Goal: Task Accomplishment & Management: Use online tool/utility

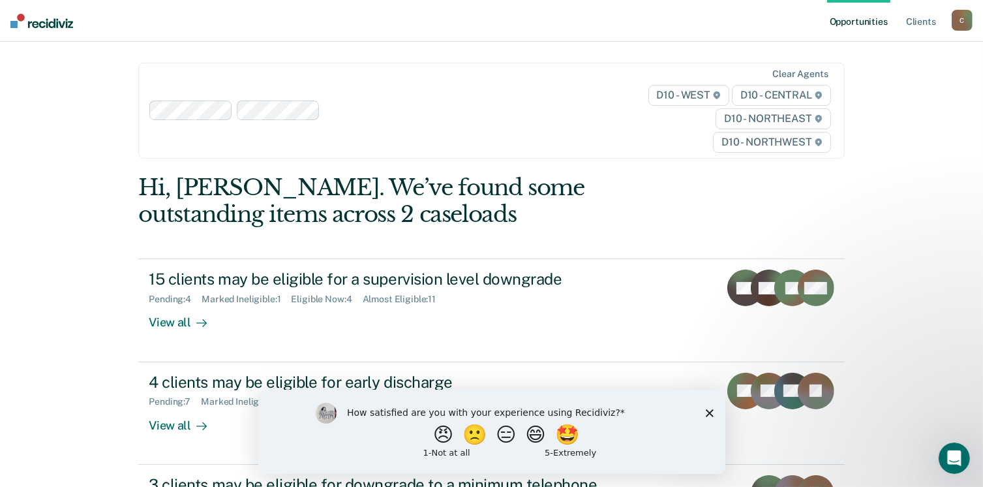
scroll to position [65, 0]
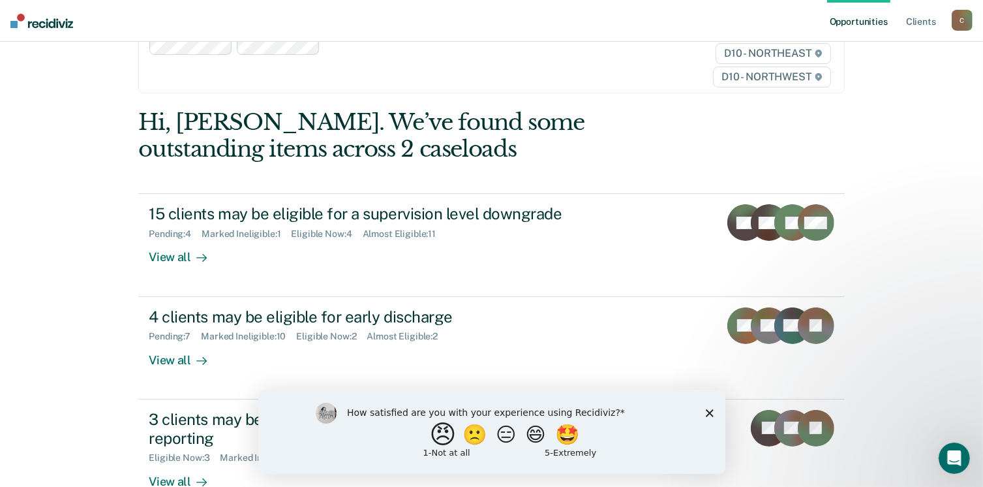
click at [431, 433] on button "😠" at bounding box center [444, 434] width 31 height 26
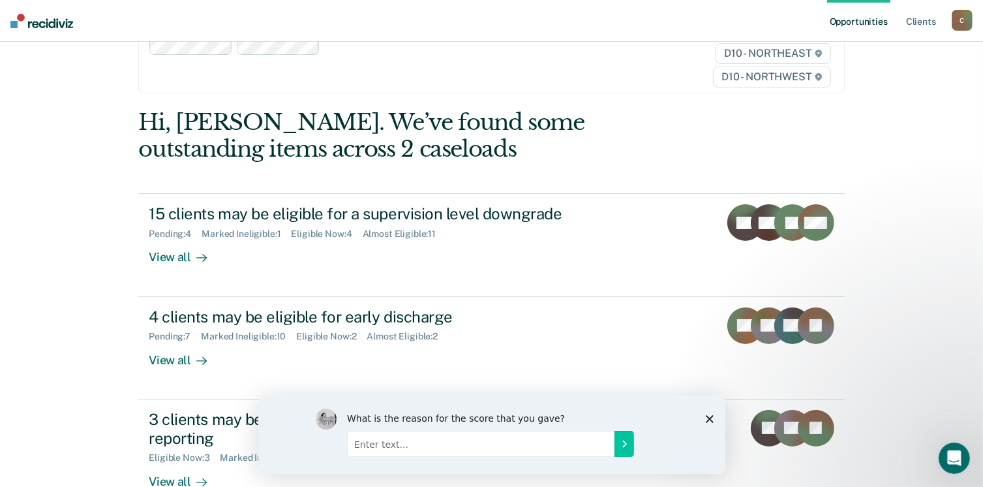
click at [709, 416] on icon "Close survey" at bounding box center [709, 418] width 8 height 8
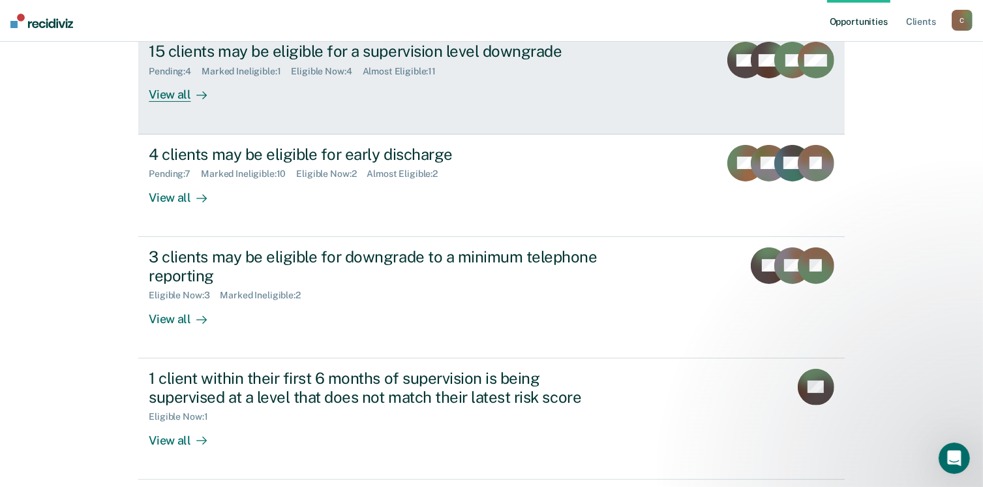
scroll to position [261, 0]
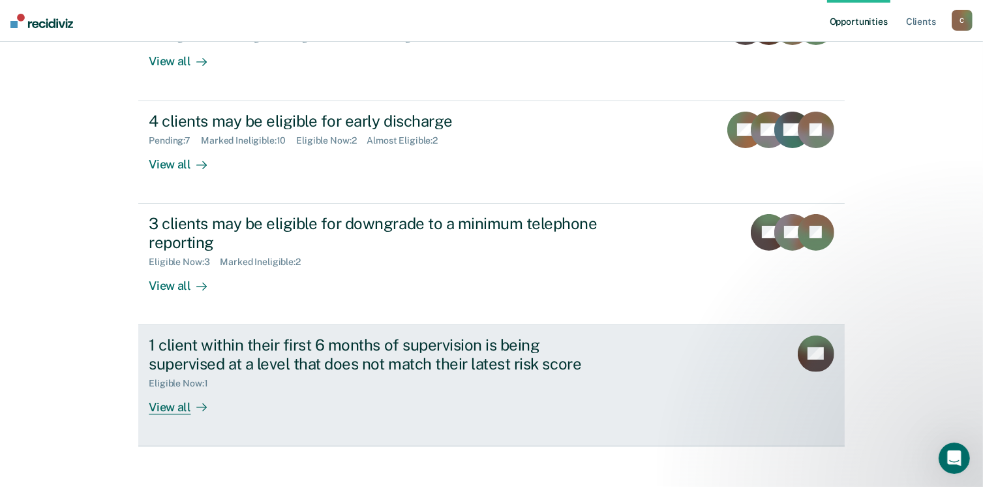
click at [248, 345] on div "1 client within their first 6 months of supervision is being supervised at a le…" at bounding box center [378, 354] width 458 height 38
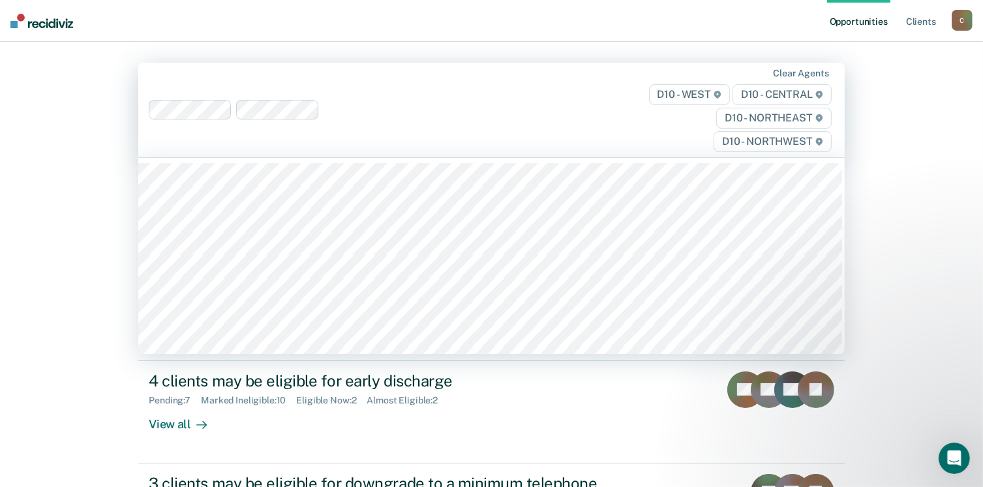
click at [743, 144] on span "D10 - NORTHWEST" at bounding box center [772, 141] width 117 height 21
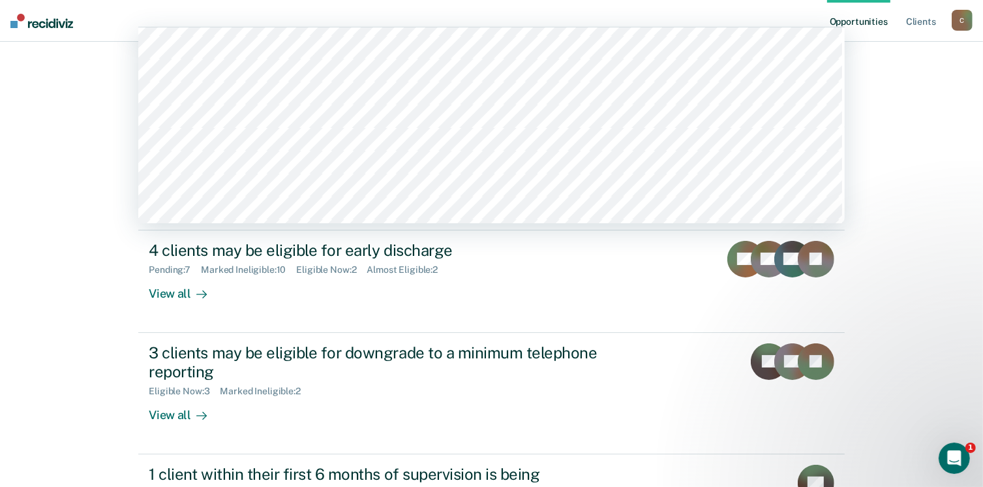
scroll to position [1175, 0]
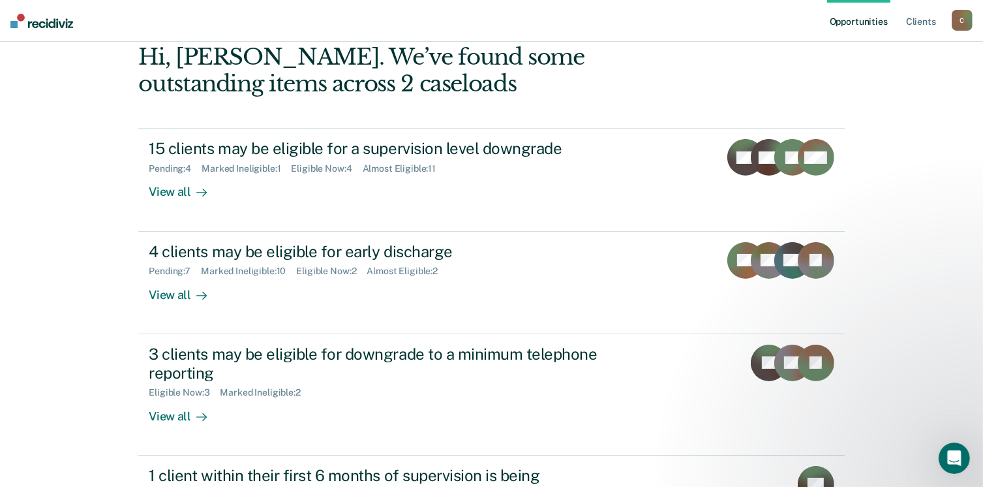
click at [874, 153] on div "Opportunities Client s [EMAIL_ADDRESS][US_STATE][DOMAIN_NAME] C Profile How it …" at bounding box center [491, 249] width 983 height 760
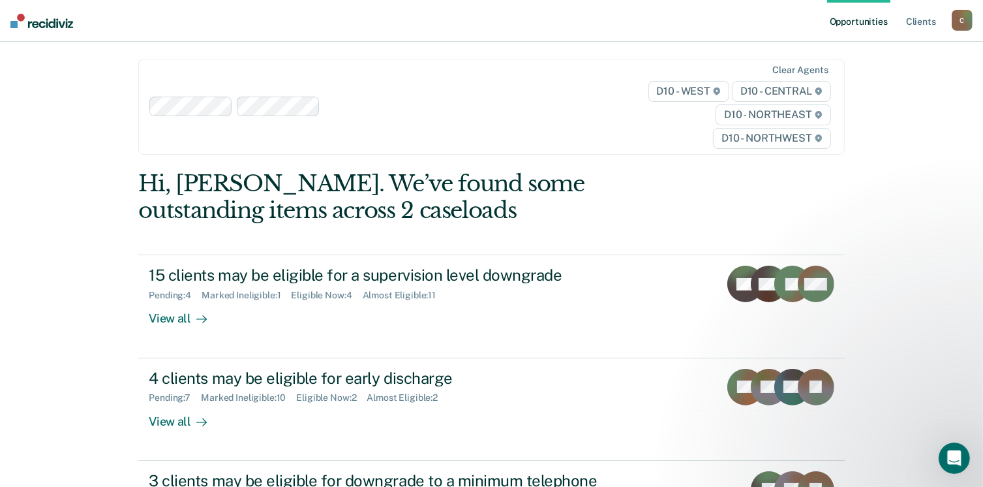
scroll to position [0, 0]
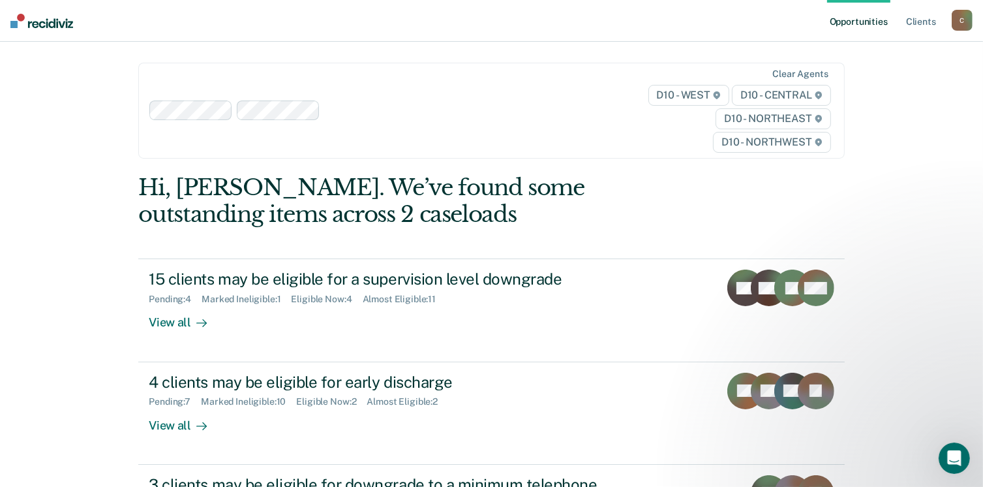
click at [676, 91] on span "D10 - WEST" at bounding box center [689, 95] width 81 height 21
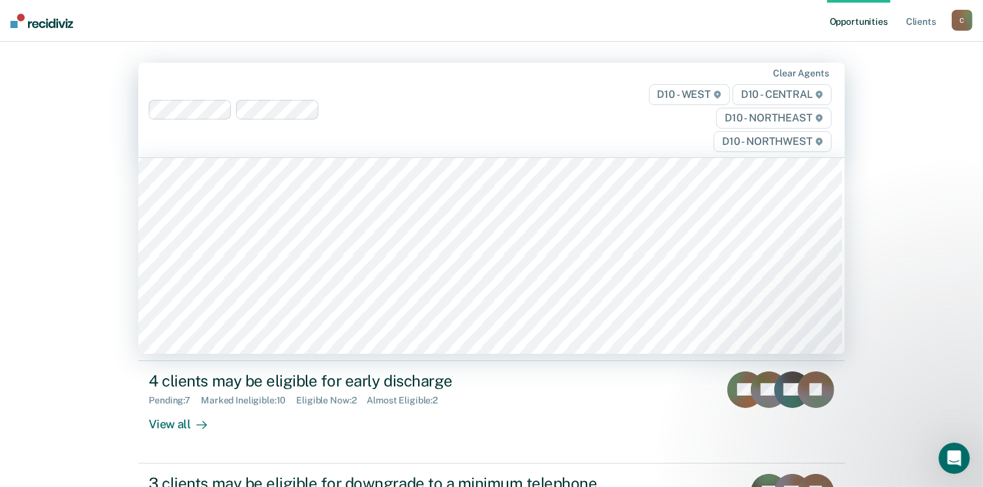
scroll to position [1305, 0]
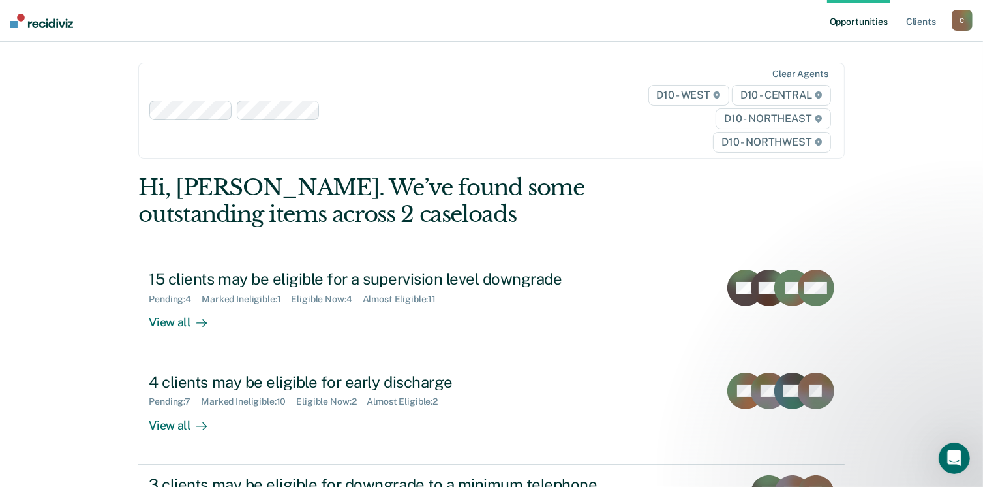
click at [762, 116] on span "D10 - NORTHEAST" at bounding box center [773, 118] width 115 height 21
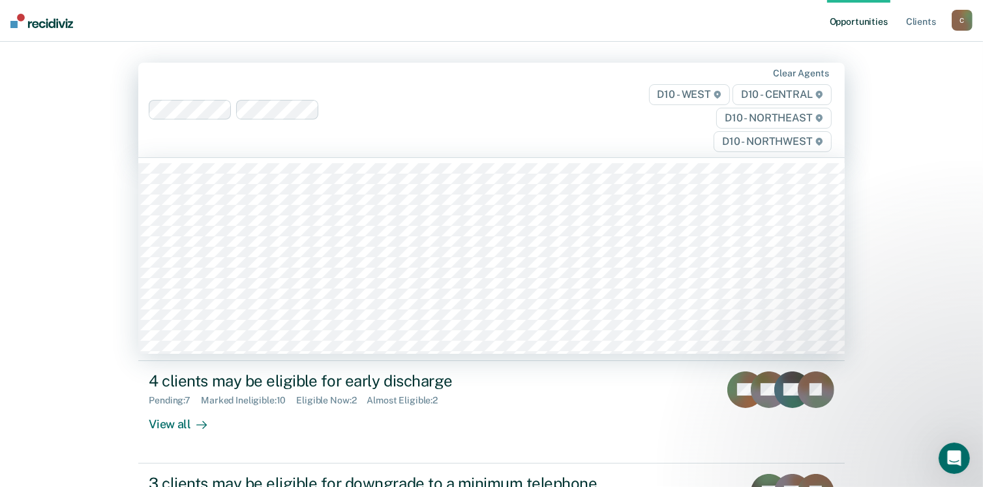
click at [756, 120] on span "D10 - NORTHEAST" at bounding box center [774, 118] width 115 height 21
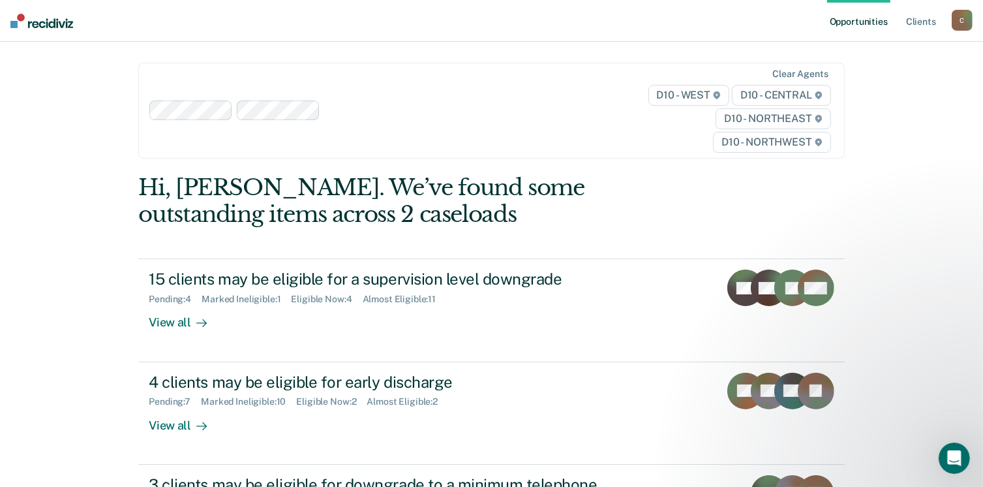
click at [783, 142] on span "D10 - NORTHWEST" at bounding box center [771, 142] width 117 height 21
click at [781, 143] on span "D10 - NORTHWEST" at bounding box center [771, 142] width 117 height 21
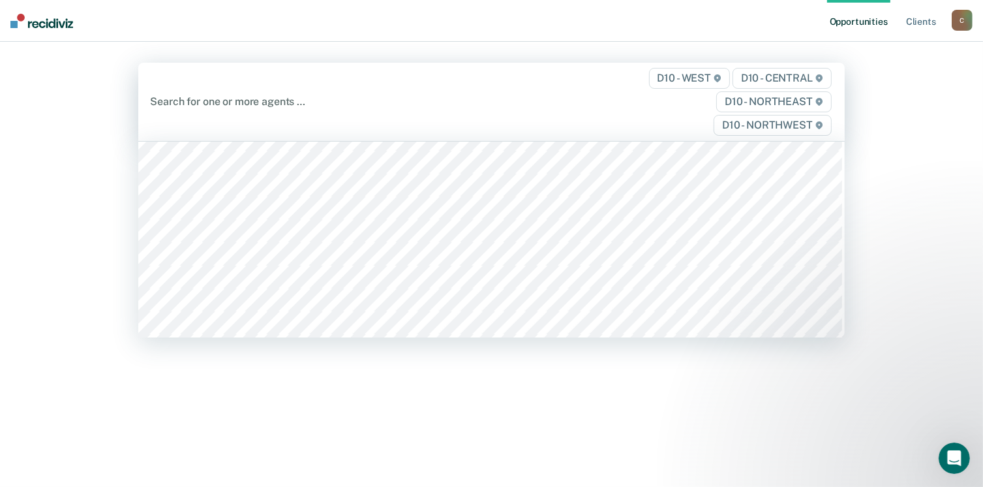
scroll to position [1370, 0]
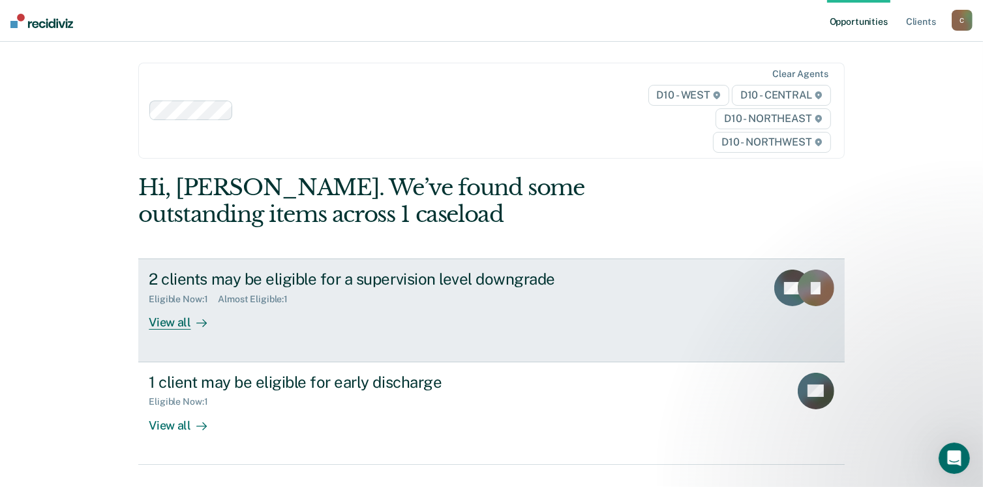
click at [162, 323] on div "View all" at bounding box center [185, 317] width 73 height 25
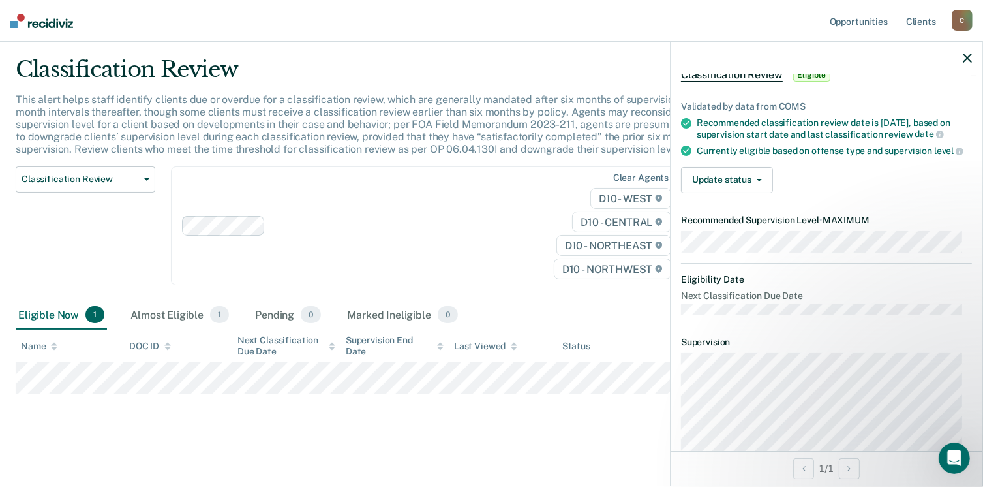
scroll to position [49, 0]
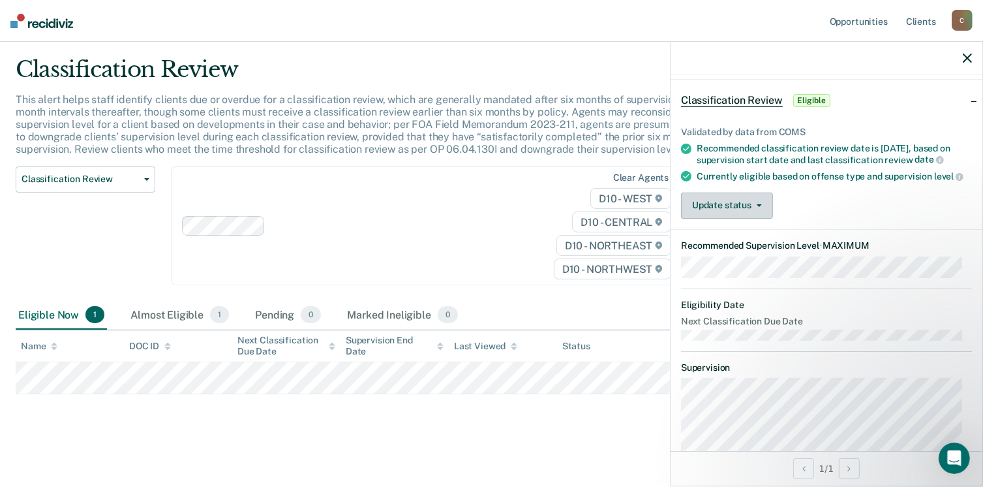
click at [757, 207] on icon "button" at bounding box center [759, 205] width 5 height 3
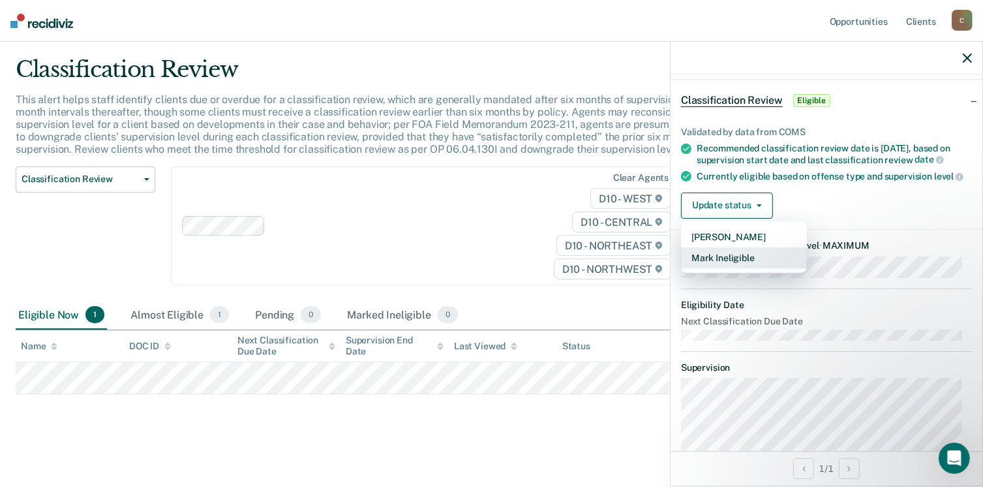
click at [726, 268] on button "Mark Ineligible" at bounding box center [744, 257] width 126 height 21
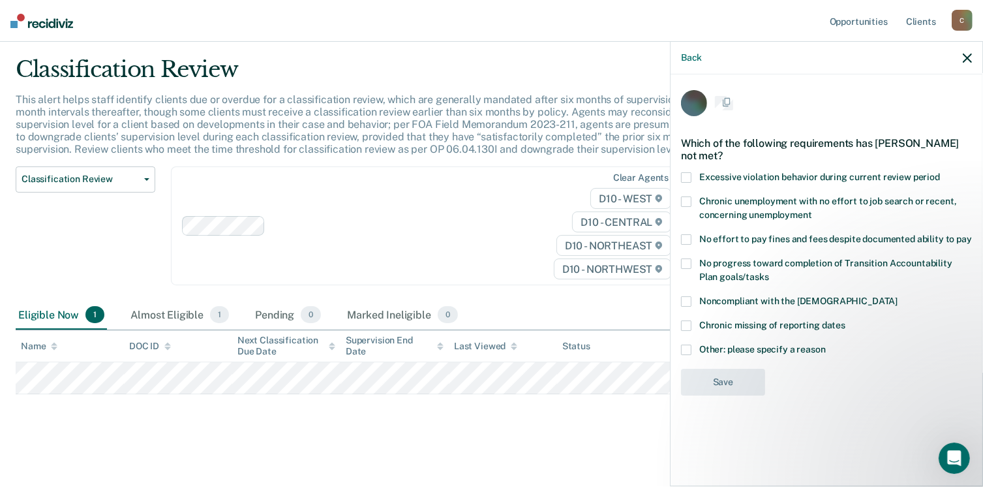
scroll to position [0, 0]
click at [689, 301] on span at bounding box center [686, 303] width 10 height 10
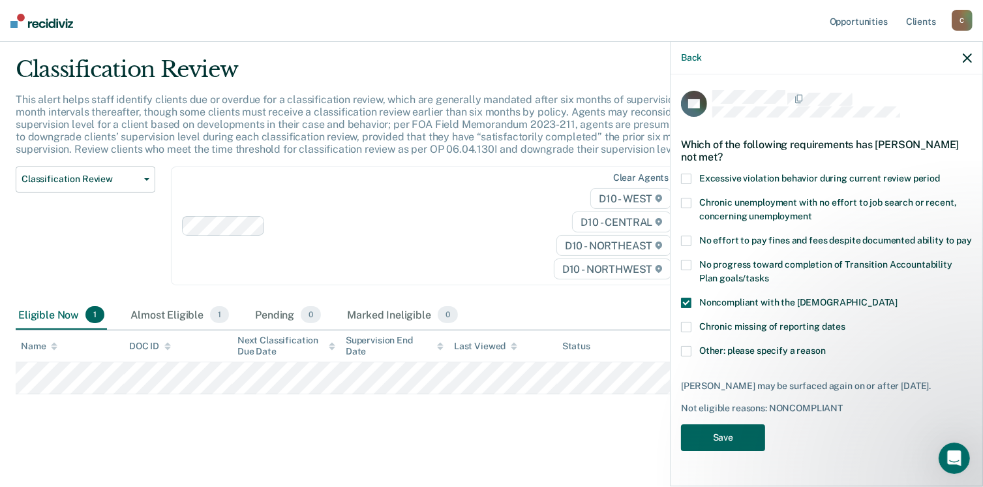
click at [722, 437] on button "Save" at bounding box center [723, 437] width 84 height 27
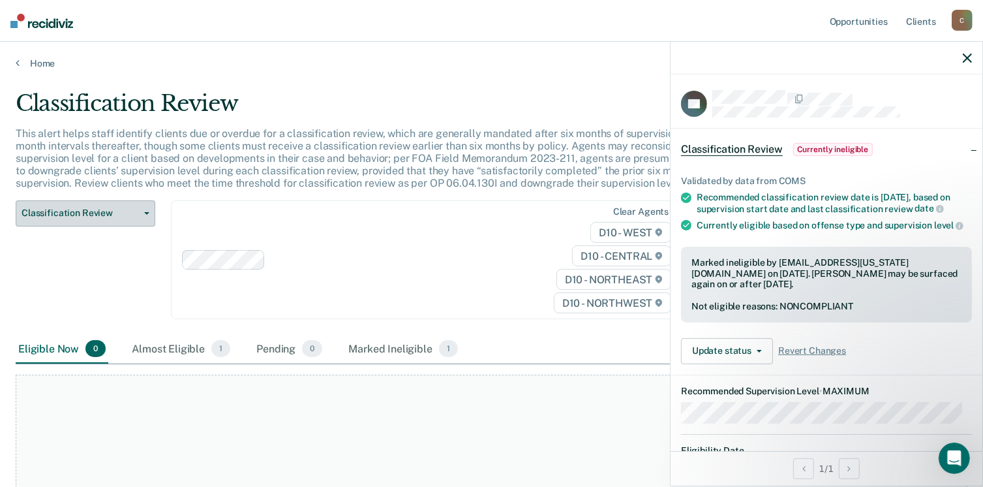
click at [151, 216] on button "Classification Review" at bounding box center [86, 213] width 140 height 26
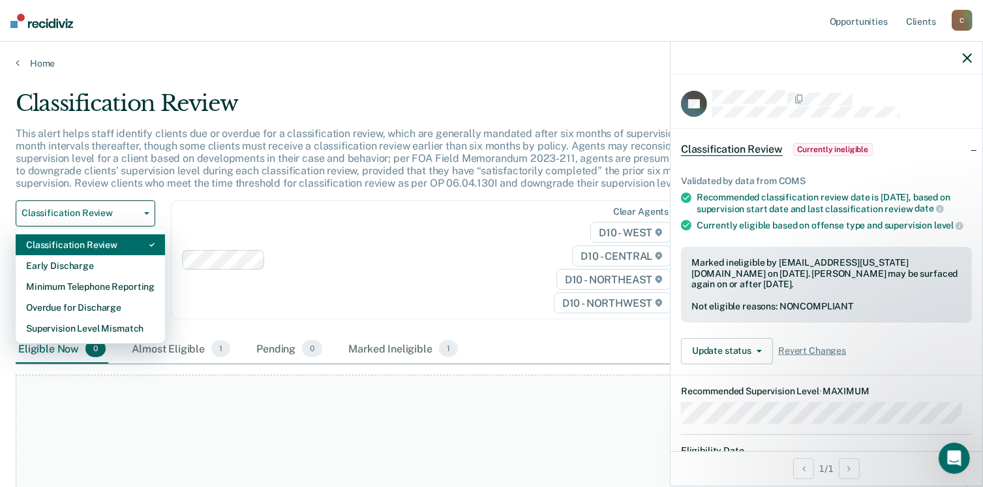
click at [70, 241] on div "Classification Review" at bounding box center [90, 244] width 129 height 21
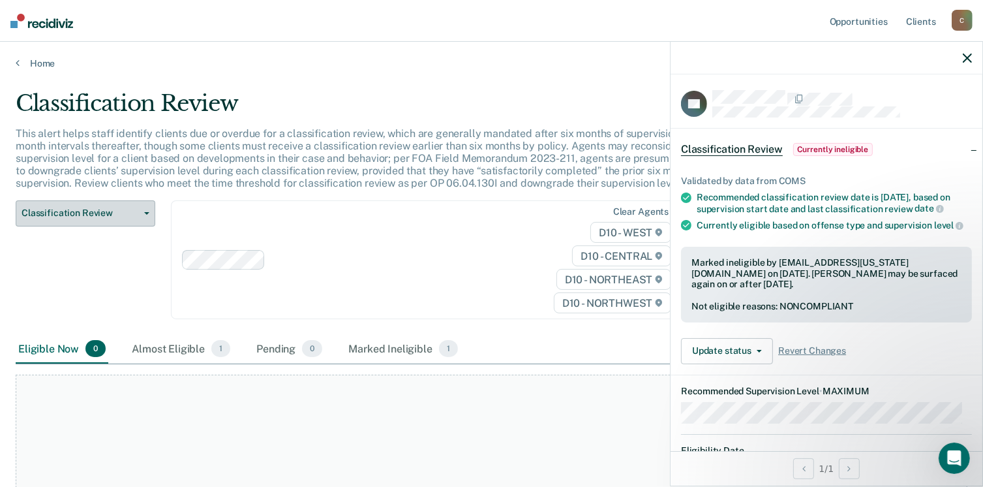
click at [152, 210] on button "Classification Review" at bounding box center [86, 213] width 140 height 26
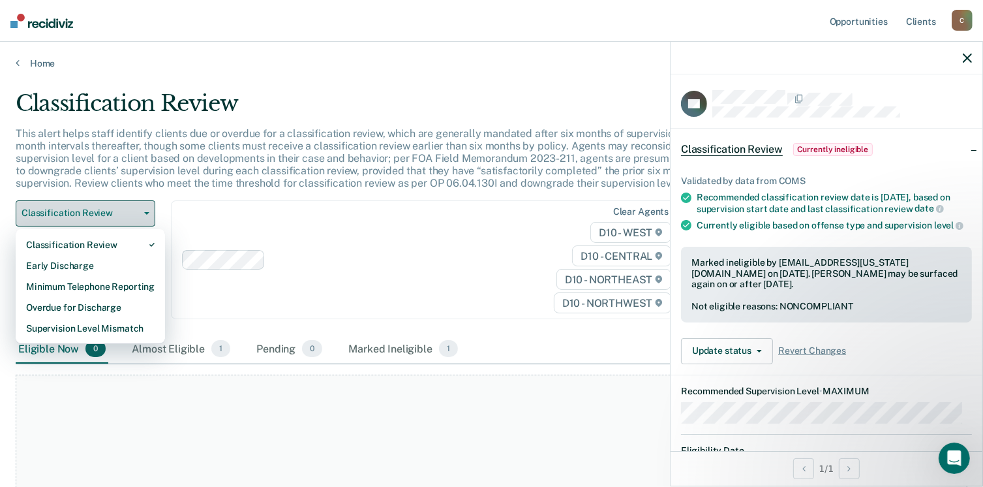
click at [125, 204] on button "Classification Review" at bounding box center [86, 213] width 140 height 26
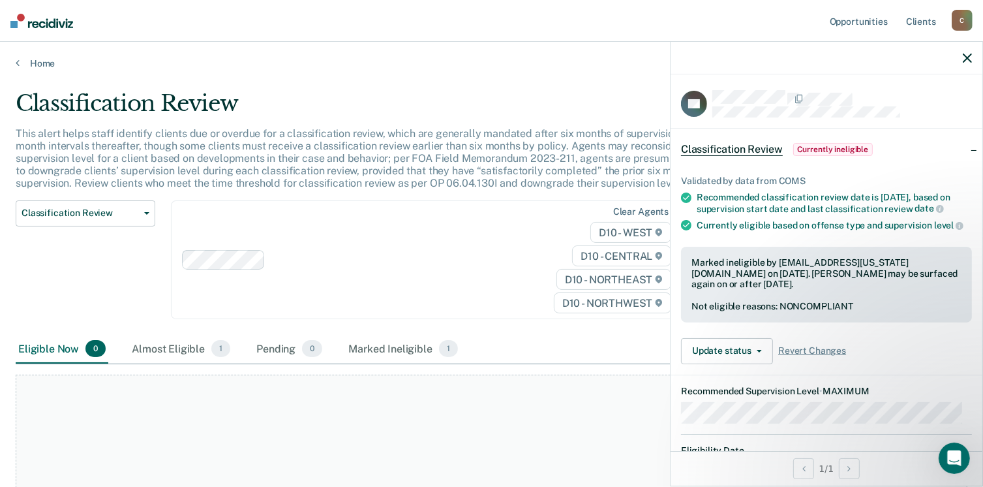
click at [971, 56] on icon "button" at bounding box center [967, 58] width 9 height 9
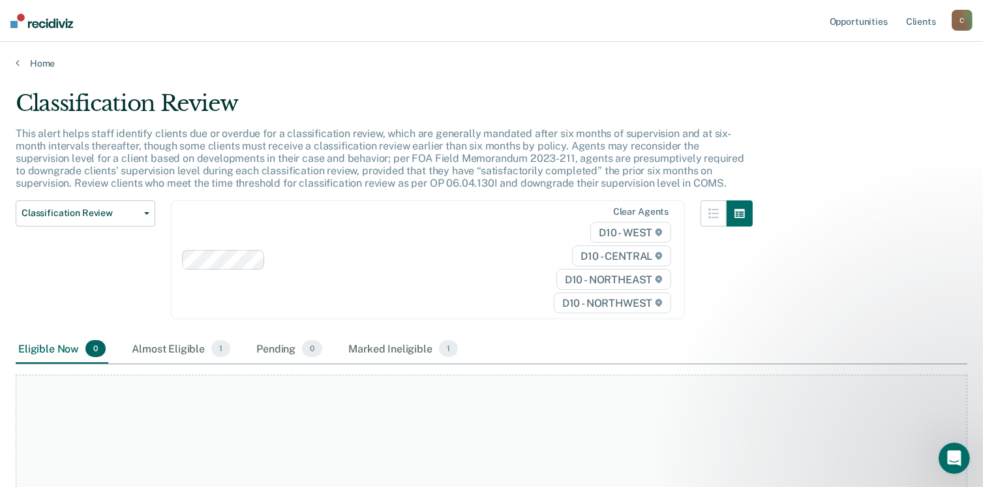
click at [389, 93] on div "Classification Review" at bounding box center [384, 108] width 737 height 37
